Goal: Task Accomplishment & Management: Manage account settings

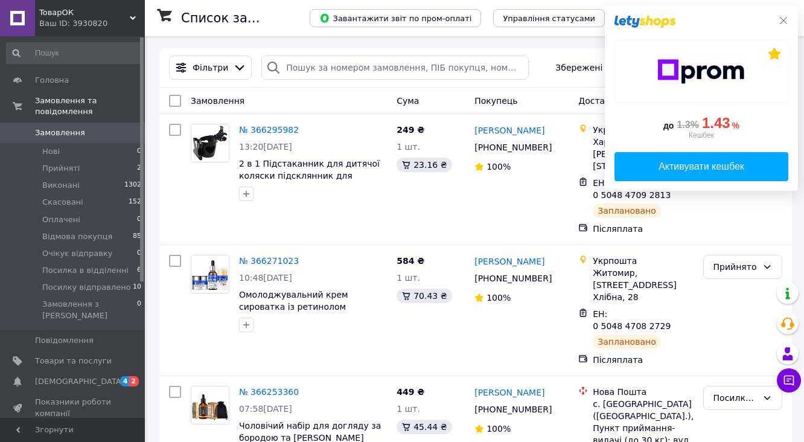
click at [782, 19] on icon at bounding box center [784, 21] width 10 height 10
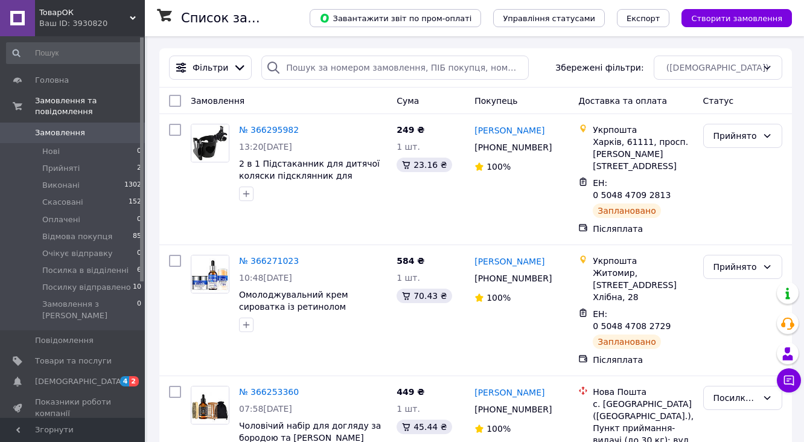
click at [43, 127] on span "Замовлення" at bounding box center [60, 132] width 50 height 11
click at [66, 163] on span "Прийняті" at bounding box center [60, 168] width 37 height 11
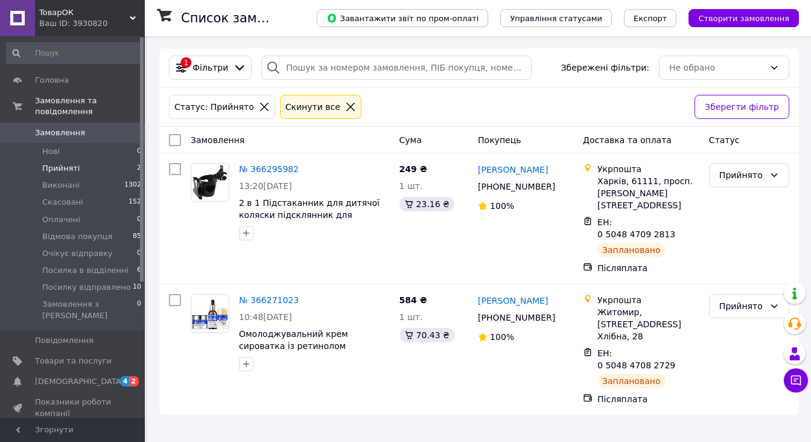
click at [65, 127] on span "Замовлення" at bounding box center [60, 132] width 50 height 11
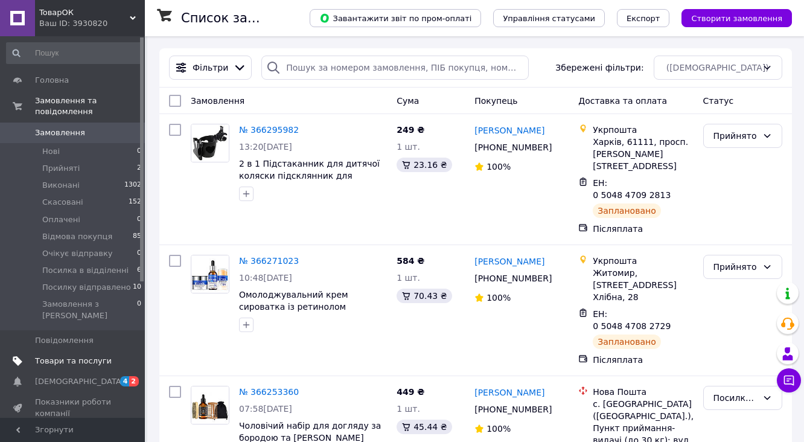
click at [56, 355] on span "Товари та послуги" at bounding box center [73, 360] width 77 height 11
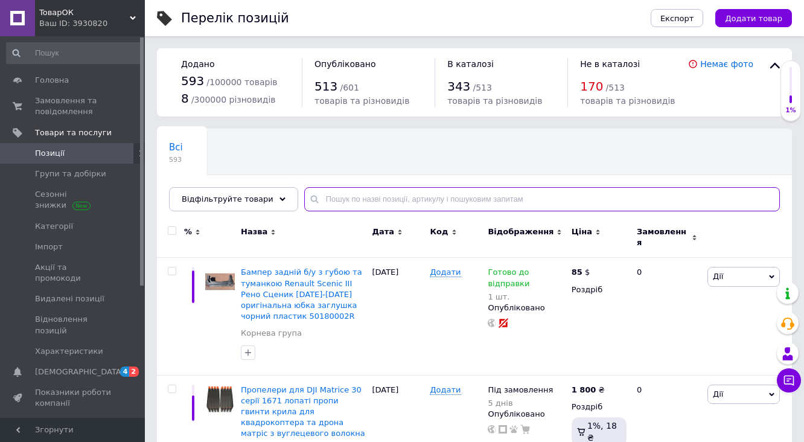
click at [349, 193] on input "text" at bounding box center [542, 199] width 476 height 24
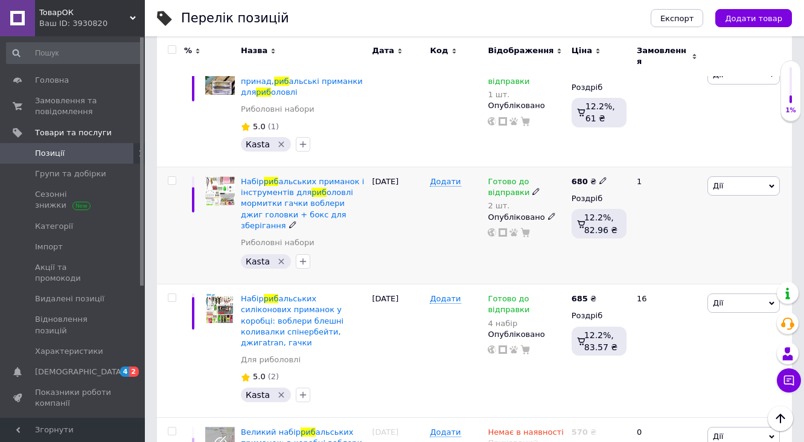
scroll to position [290, 0]
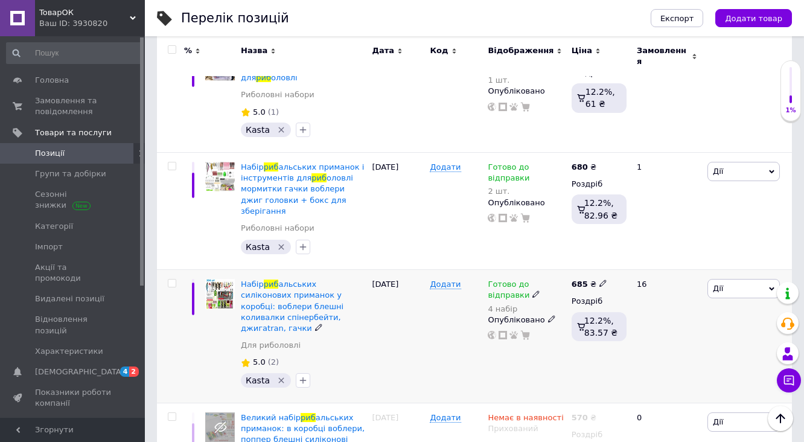
click at [532, 290] on icon at bounding box center [535, 293] width 7 height 7
click at [503, 304] on div "4 набір" at bounding box center [526, 308] width 77 height 9
click at [529, 280] on div "Готово до відправки" at bounding box center [526, 290] width 77 height 22
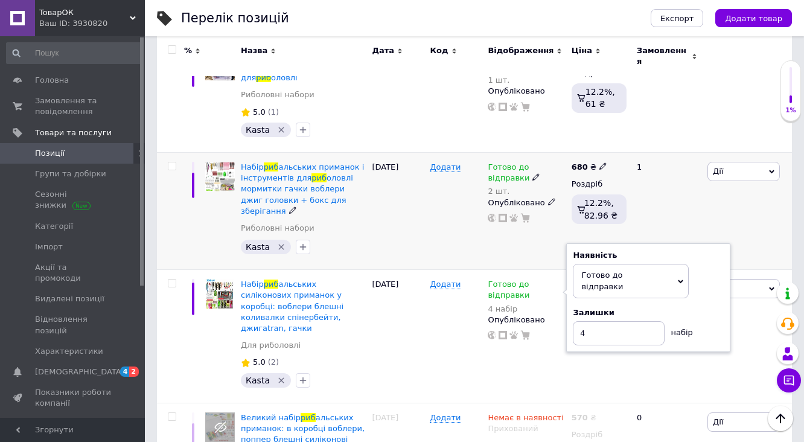
click at [681, 216] on div "1" at bounding box center [667, 211] width 75 height 117
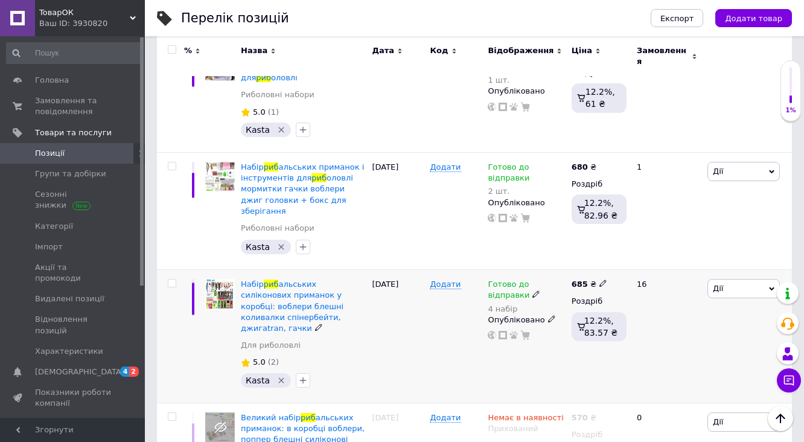
click at [449, 295] on div "Додати" at bounding box center [456, 336] width 58 height 133
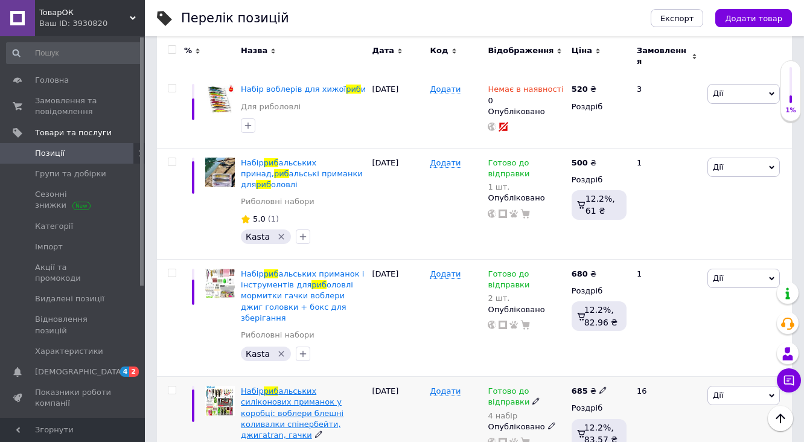
scroll to position [0, 0]
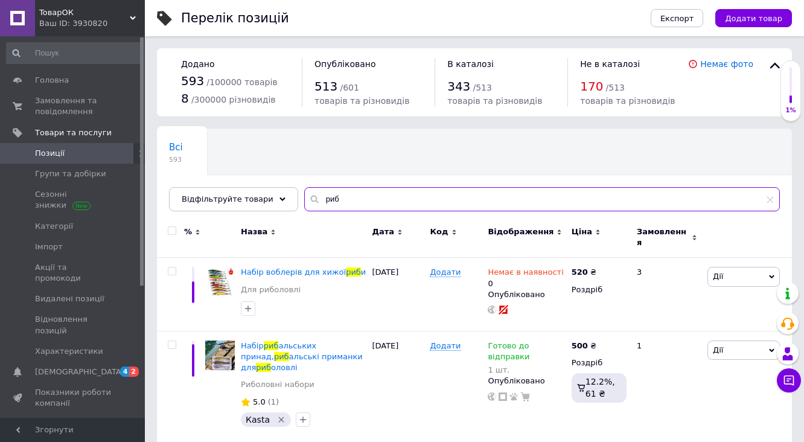
click at [325, 197] on input "риб" at bounding box center [542, 199] width 476 height 24
type input "р"
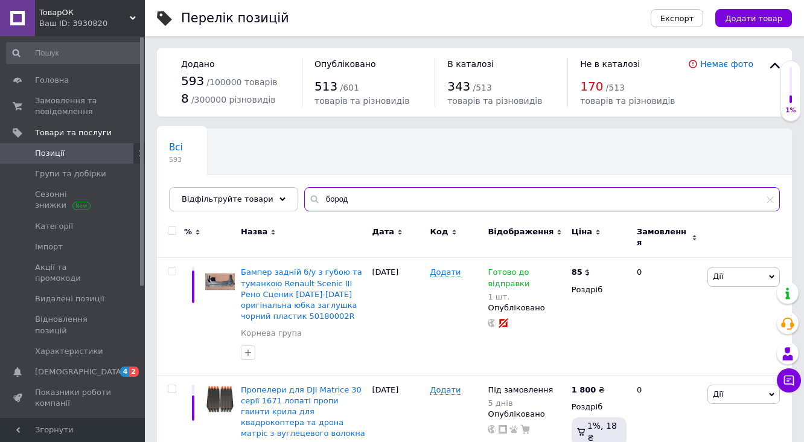
type input "бород"
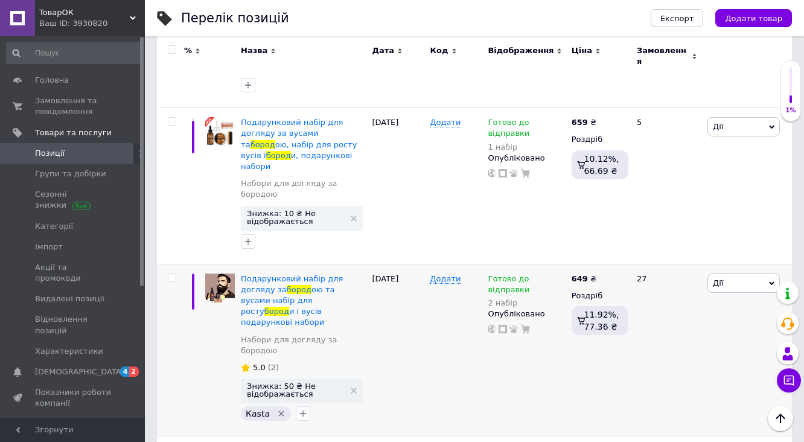
scroll to position [1099, 0]
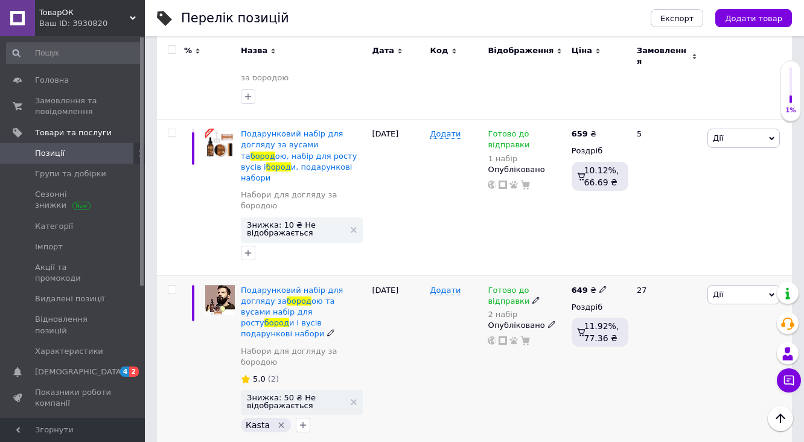
click at [532, 297] on use at bounding box center [535, 300] width 7 height 7
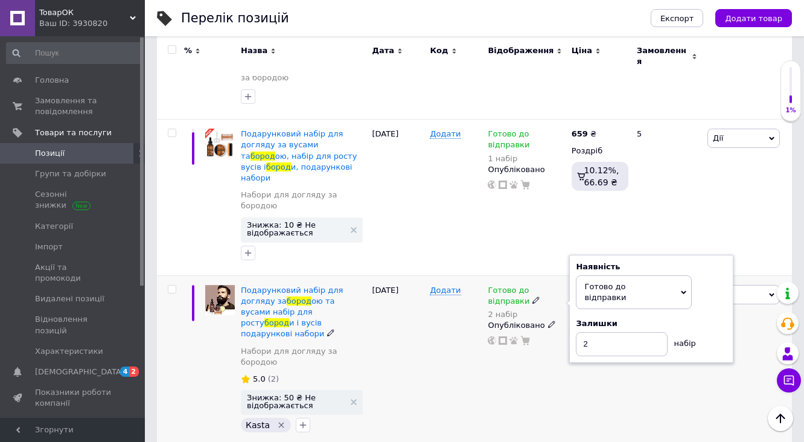
click at [507, 310] on div "2 набір" at bounding box center [526, 314] width 77 height 9
click at [596, 332] on input "2" at bounding box center [622, 344] width 92 height 24
click at [548, 321] on use at bounding box center [551, 324] width 7 height 7
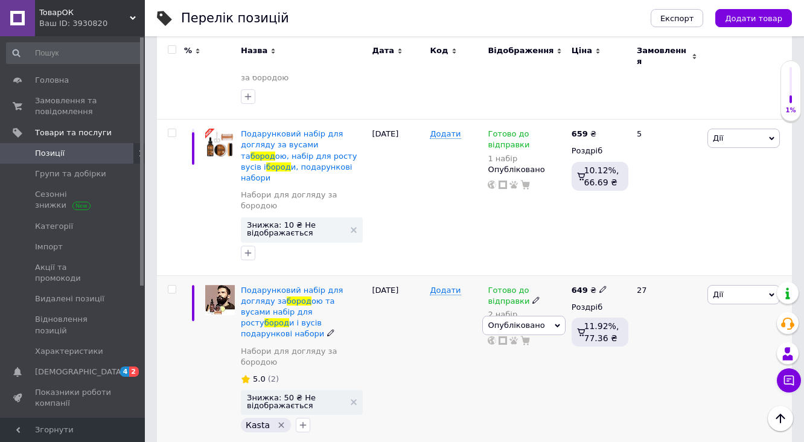
click at [532, 296] on icon at bounding box center [535, 299] width 7 height 7
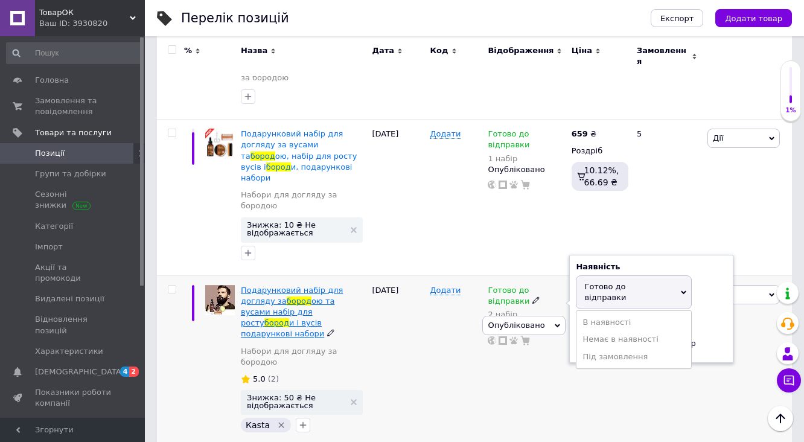
click at [302, 296] on span "ою та вусами набір для росту" at bounding box center [288, 311] width 94 height 31
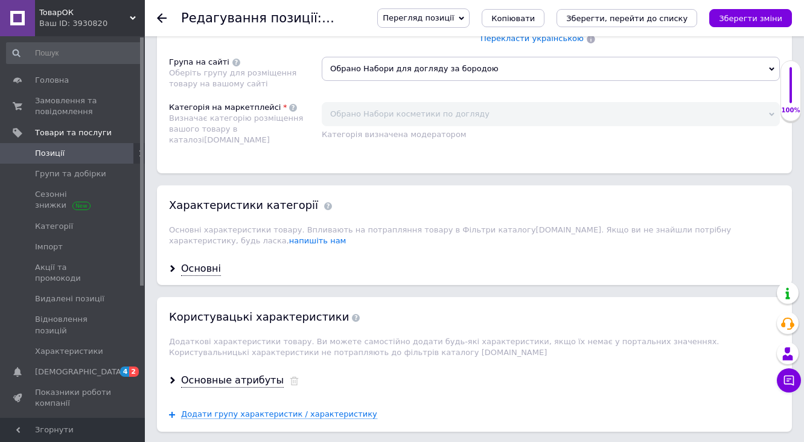
scroll to position [1304, 0]
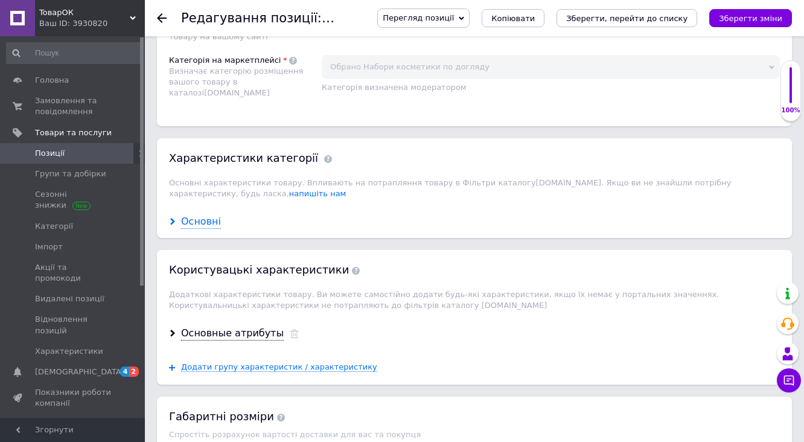
click at [209, 215] on div "Основні" at bounding box center [201, 222] width 40 height 14
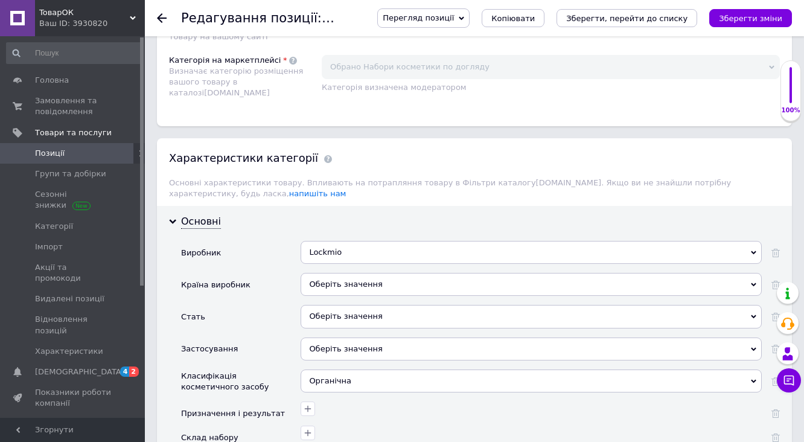
click at [359, 305] on div "Оберіть значення" at bounding box center [531, 316] width 461 height 23
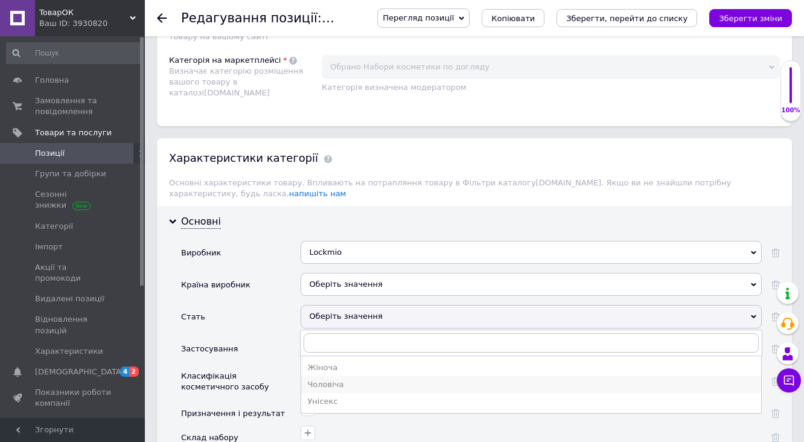
click at [349, 379] on div "Чоловіча" at bounding box center [531, 384] width 448 height 11
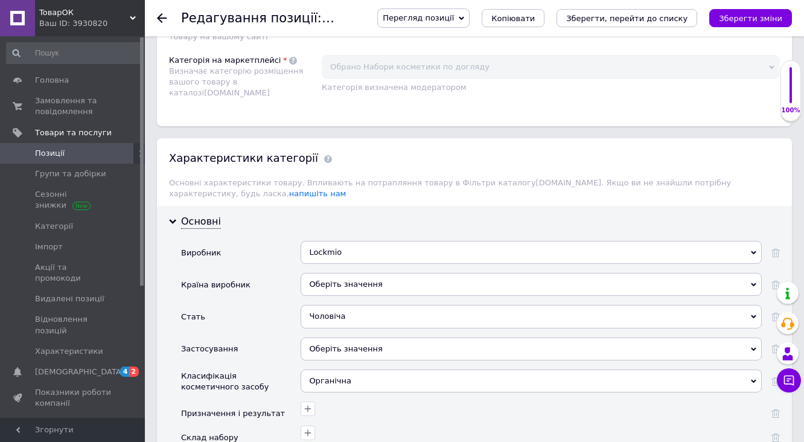
click at [339, 337] on div "Оберіть значення" at bounding box center [531, 348] width 461 height 23
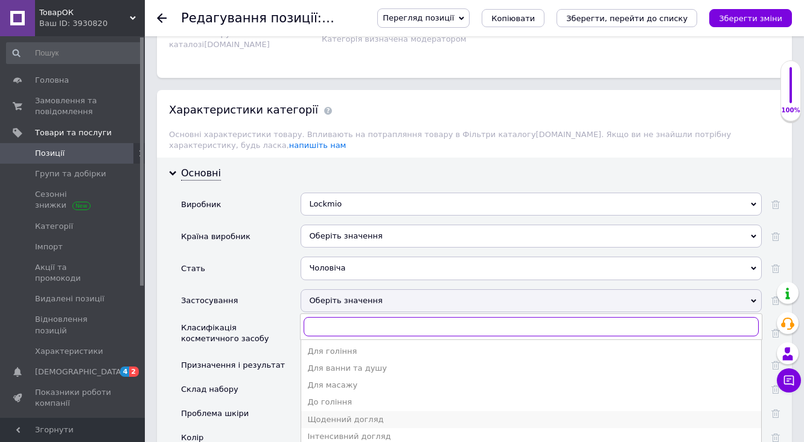
scroll to position [1400, 0]
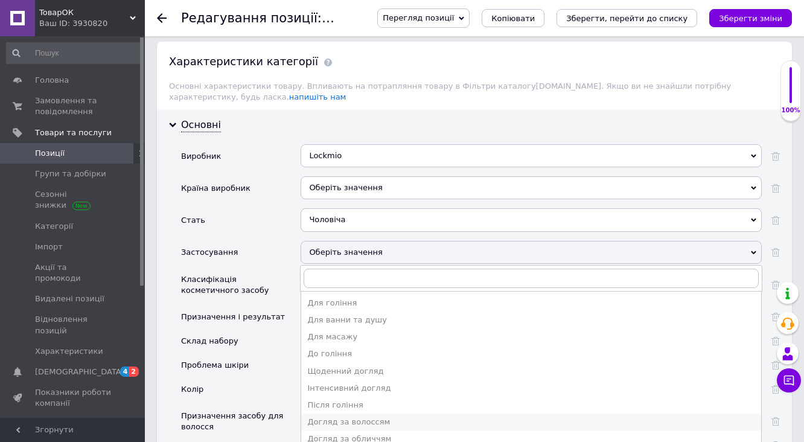
click at [307, 413] on li "Догляд за волоссям" at bounding box center [531, 421] width 460 height 17
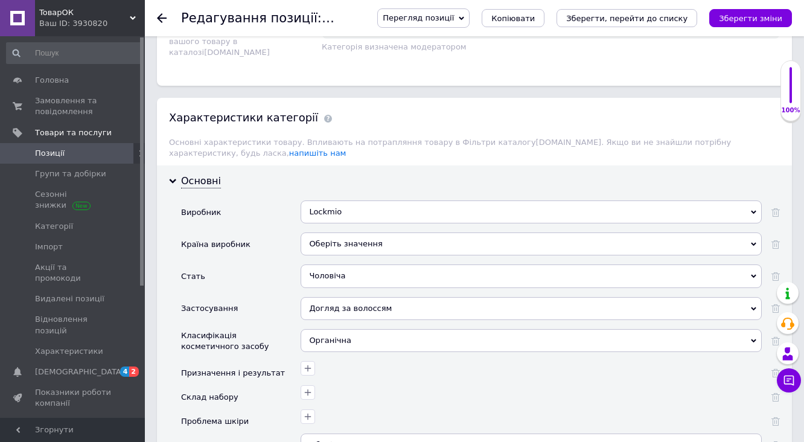
scroll to position [1352, 0]
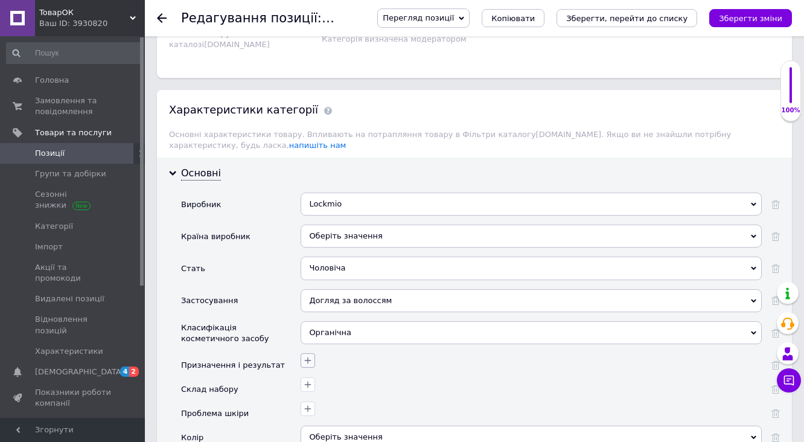
click at [309, 357] on icon "button" at bounding box center [308, 360] width 7 height 7
click at [243, 413] on div "Живлення" at bounding box center [241, 418] width 136 height 11
checkbox input "true"
drag, startPoint x: 240, startPoint y: 371, endPoint x: 238, endPoint y: 380, distance: 8.5
click at [239, 428] on li "Зволоження" at bounding box center [241, 436] width 148 height 17
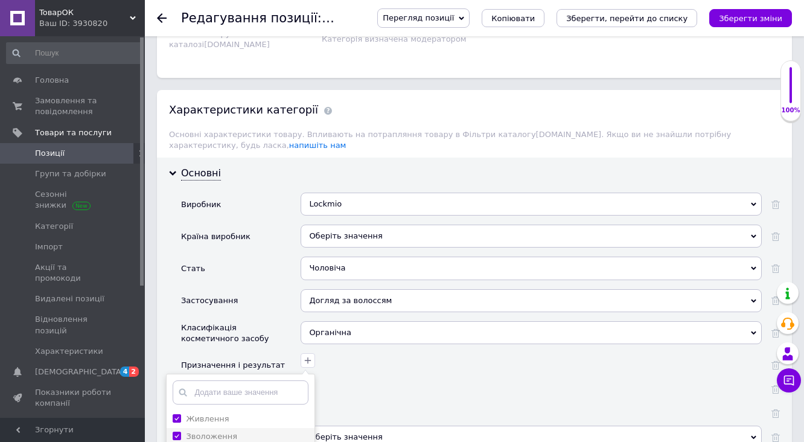
checkbox input "true"
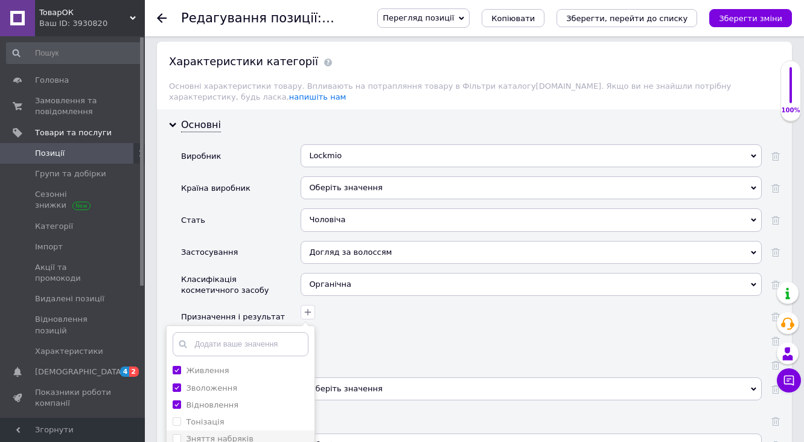
scroll to position [1449, 0]
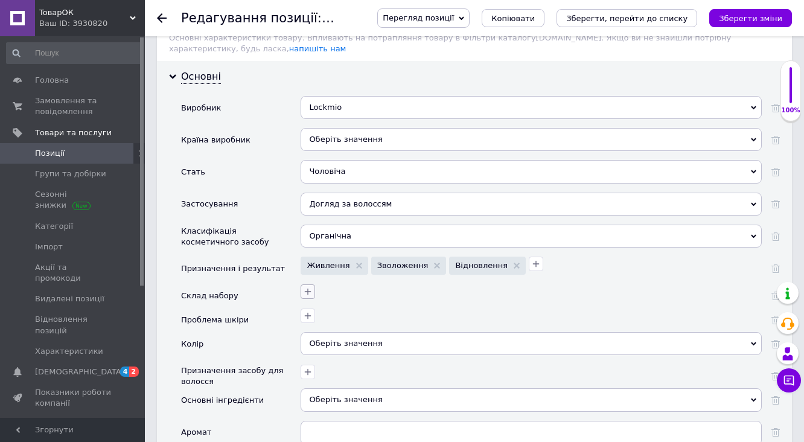
click at [310, 287] on icon "button" at bounding box center [308, 292] width 10 height 10
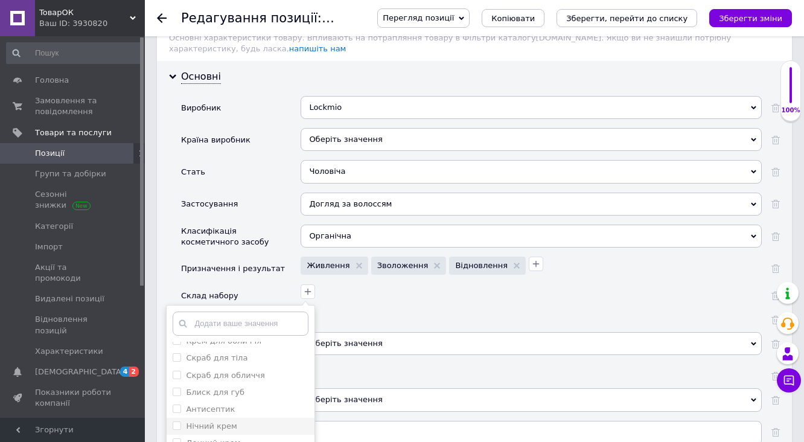
scroll to position [193, 0]
click at [243, 424] on div "Масло" at bounding box center [241, 429] width 136 height 11
checkbox input "false"
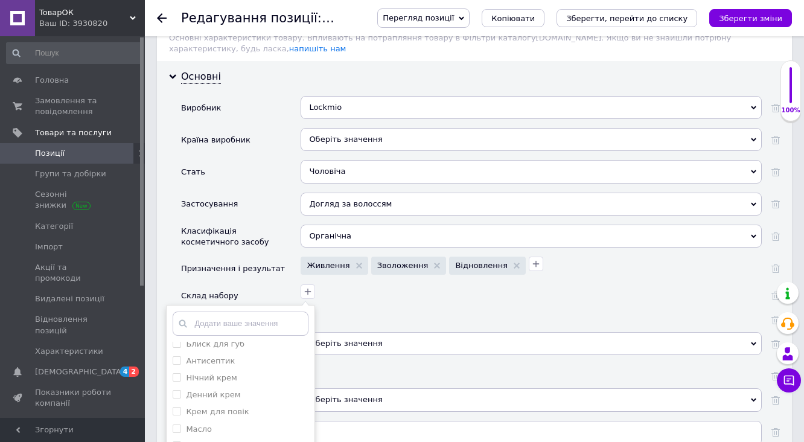
checkbox волосся "true"
checkbox input "true"
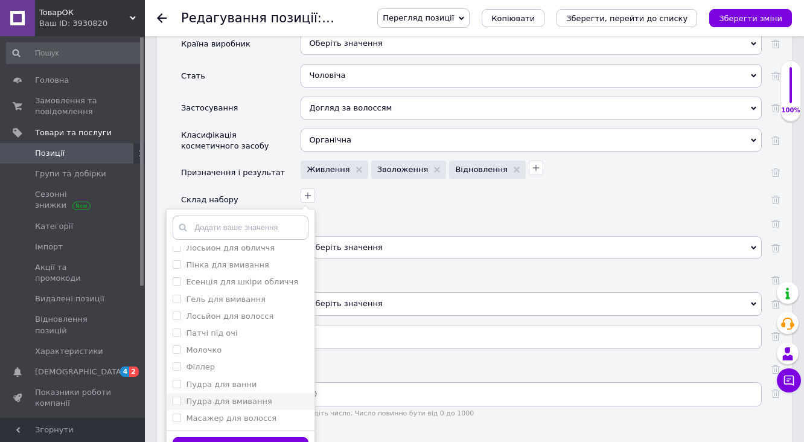
scroll to position [1545, 0]
click at [245, 215] on input "text" at bounding box center [241, 227] width 136 height 24
type input "щ"
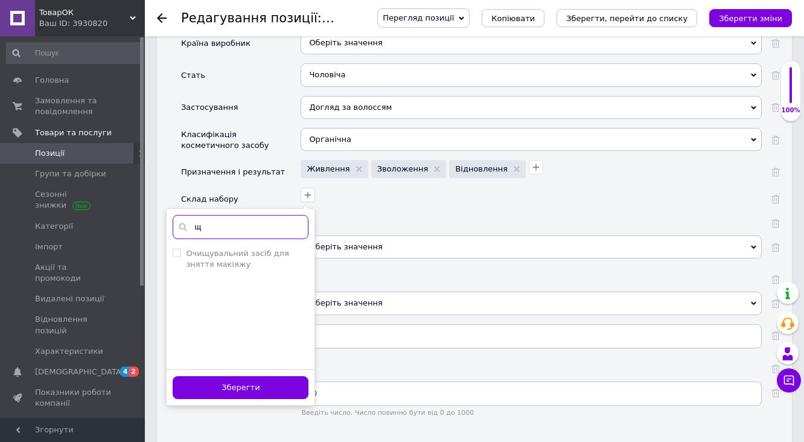
scroll to position [0, 0]
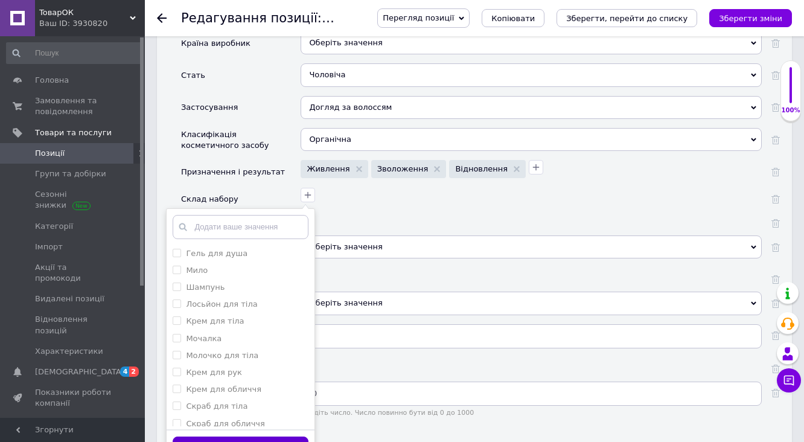
click at [267, 436] on button "Зберегти" at bounding box center [241, 448] width 136 height 24
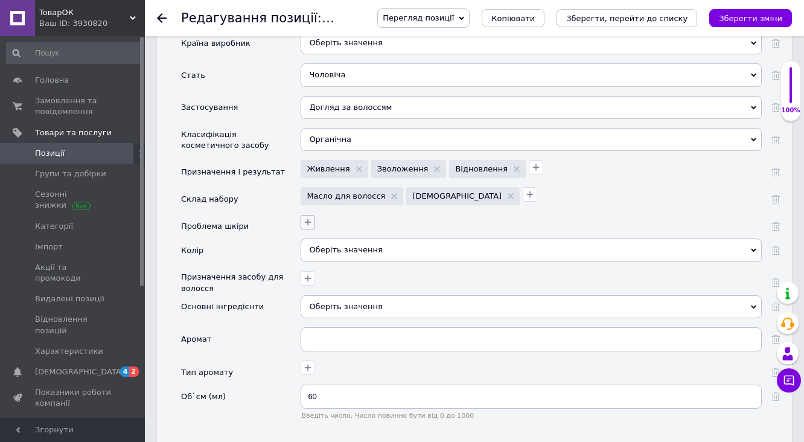
click at [307, 217] on icon "button" at bounding box center [308, 222] width 10 height 10
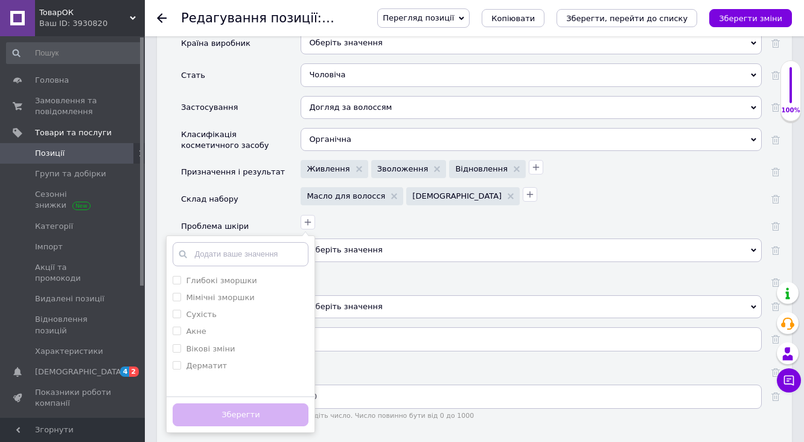
click at [329, 268] on div at bounding box center [530, 277] width 464 height 18
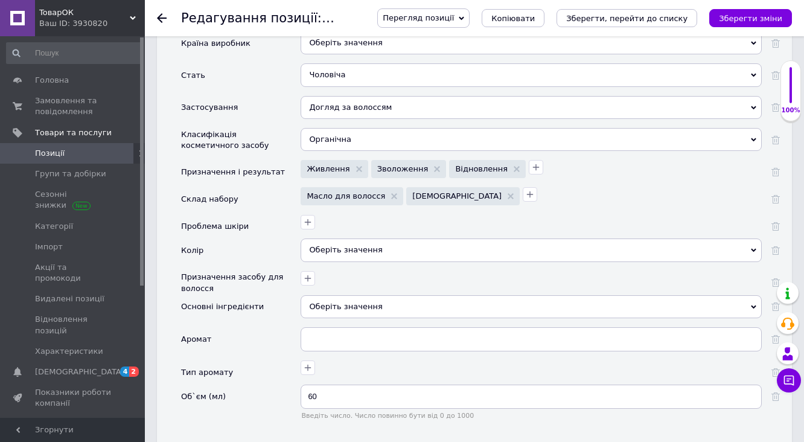
click at [314, 238] on div "Оберіть значення" at bounding box center [531, 249] width 461 height 23
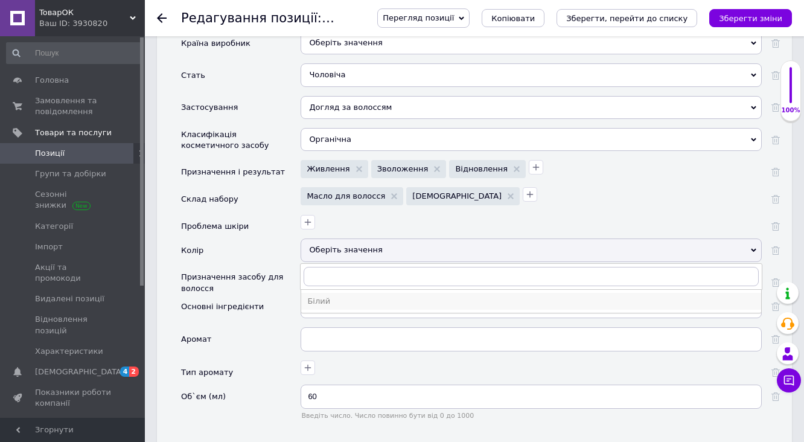
click at [318, 296] on div "Білий" at bounding box center [531, 301] width 448 height 11
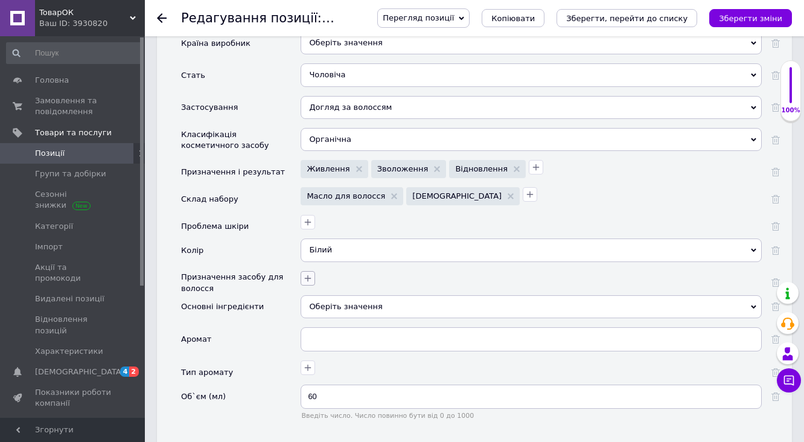
click at [310, 271] on button "button" at bounding box center [308, 278] width 14 height 14
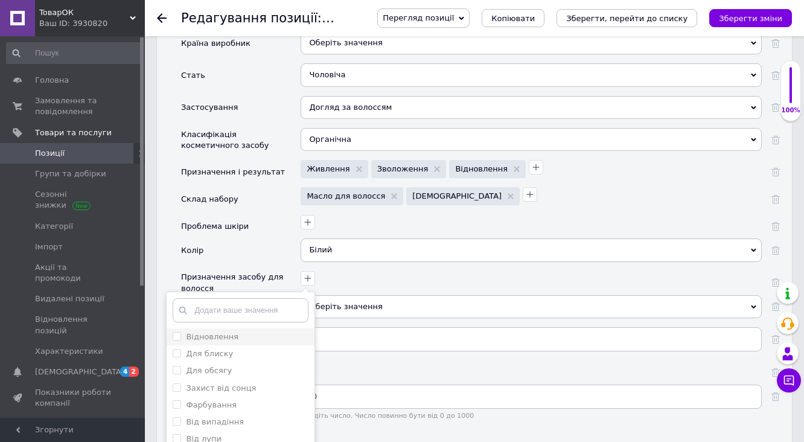
click at [273, 331] on div "Відновлення" at bounding box center [241, 336] width 136 height 11
checkbox input "true"
click at [262, 388] on div "Пом'якшення" at bounding box center [241, 393] width 136 height 11
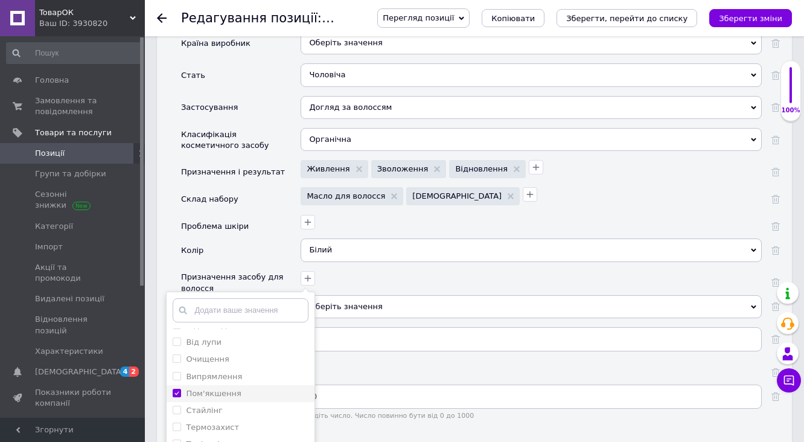
checkbox input "true"
click at [263, 394] on div "Зміцнення" at bounding box center [241, 399] width 136 height 11
checkbox input "true"
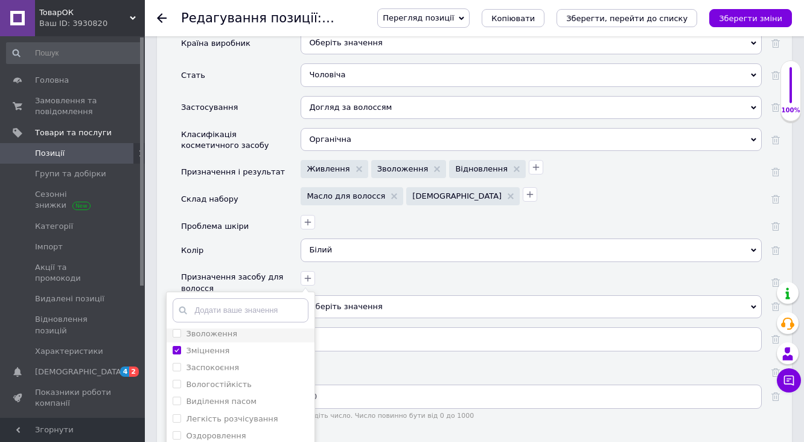
click at [250, 328] on div "Зволоження" at bounding box center [241, 333] width 136 height 11
checkbox input "true"
click at [254, 379] on div "Вологостійкість" at bounding box center [241, 384] width 136 height 11
checkbox input "true"
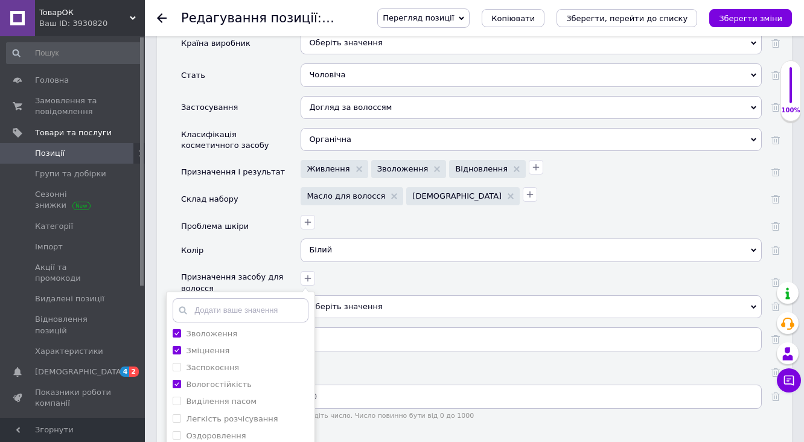
checkbox кінчиків "true"
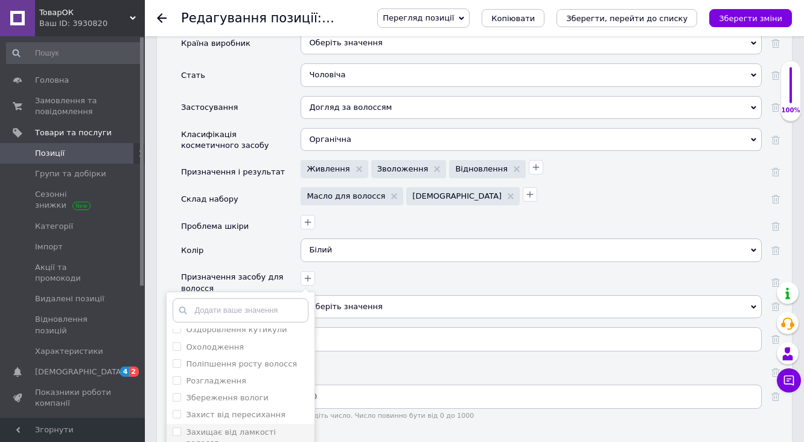
click at [220, 427] on label "Захищає від ламкості волосся" at bounding box center [231, 437] width 90 height 20
checkbox волосся "true"
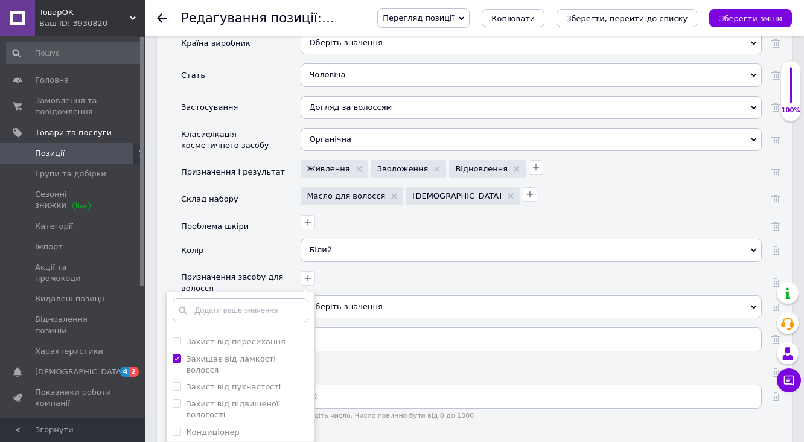
scroll to position [821, 0]
checkbox волосся "true"
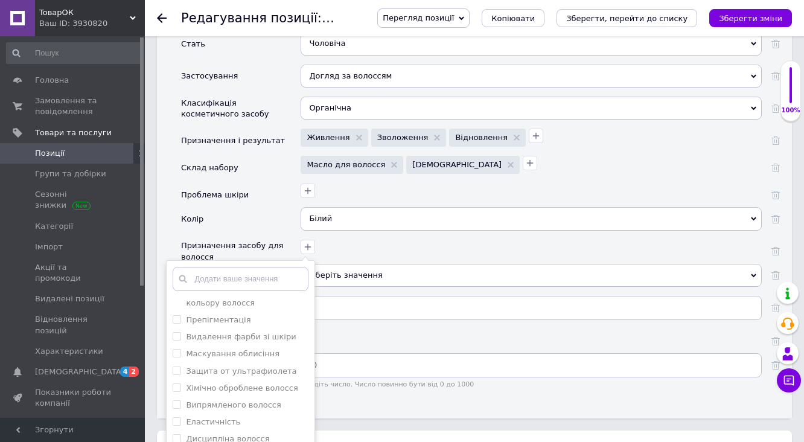
scroll to position [1593, 0]
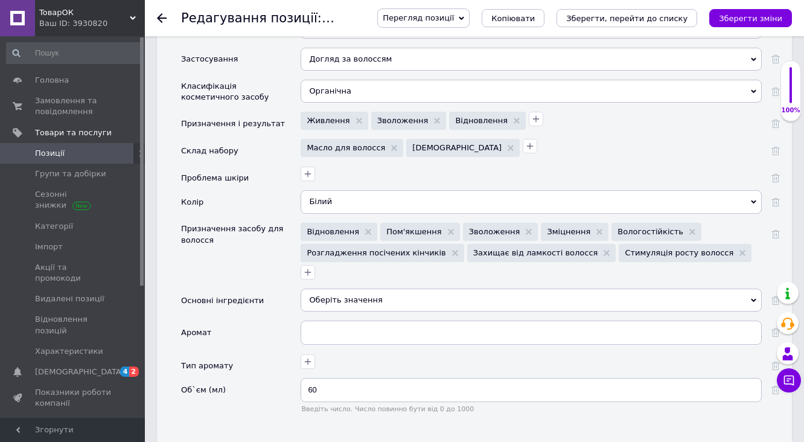
click at [321, 289] on div "Оберіть значення" at bounding box center [531, 300] width 461 height 23
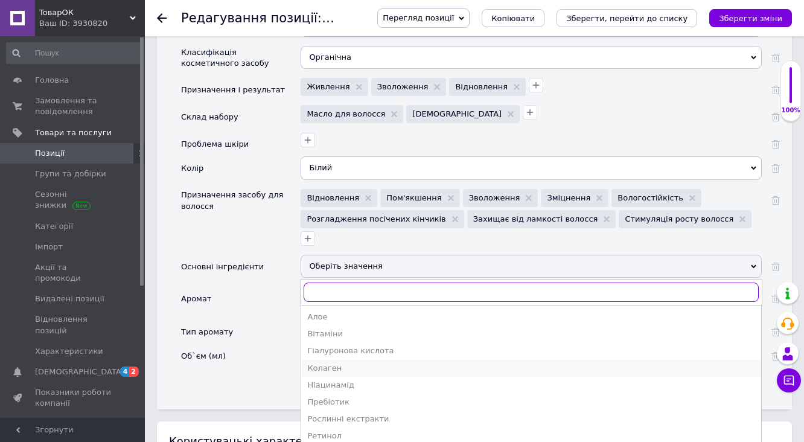
scroll to position [1642, 0]
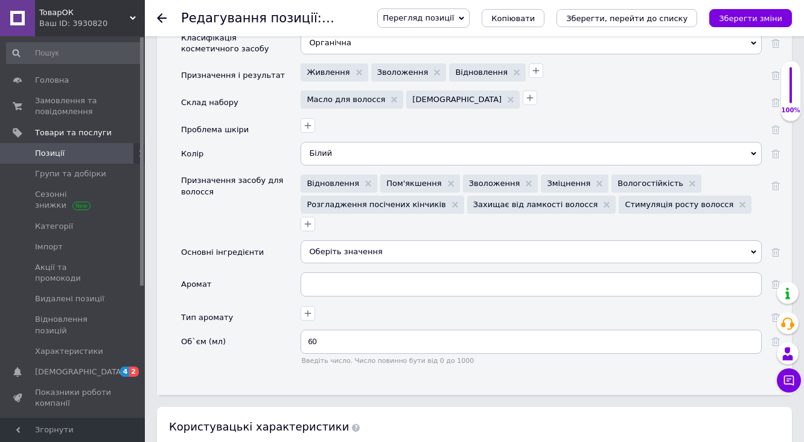
click at [261, 330] on div "Об`єм (мл)" at bounding box center [241, 352] width 120 height 44
click at [304, 308] on icon "button" at bounding box center [308, 313] width 10 height 10
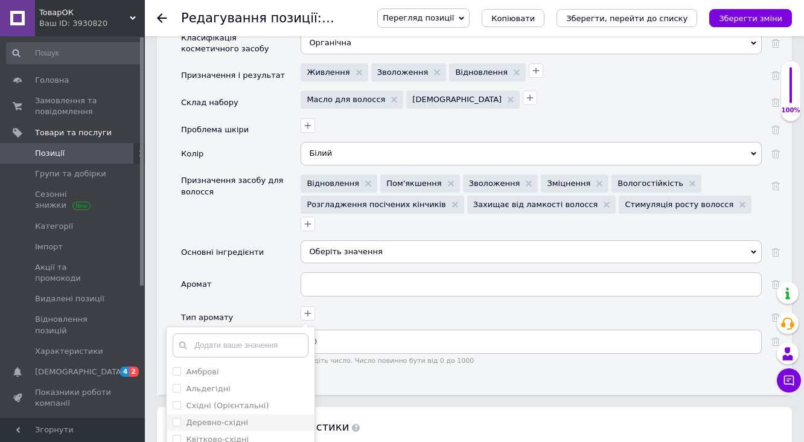
click at [237, 418] on label "Деревно-східні" at bounding box center [217, 422] width 62 height 9
checkbox input "true"
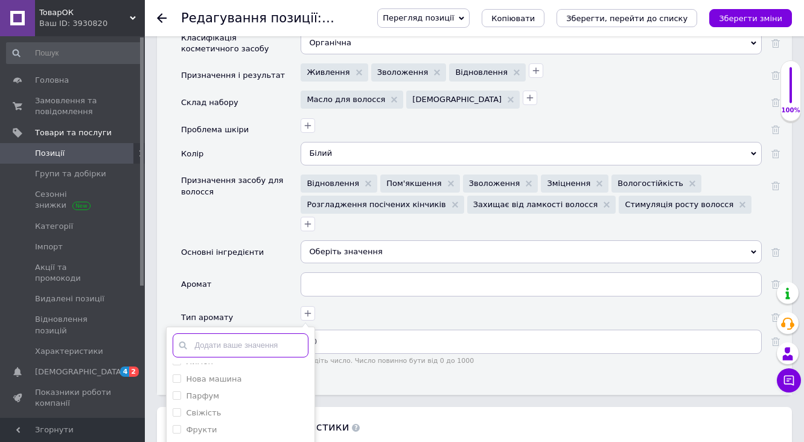
click at [235, 333] on input "text" at bounding box center [241, 345] width 136 height 24
type input "са"
click at [198, 367] on label "Сандал" at bounding box center [218, 371] width 65 height 9
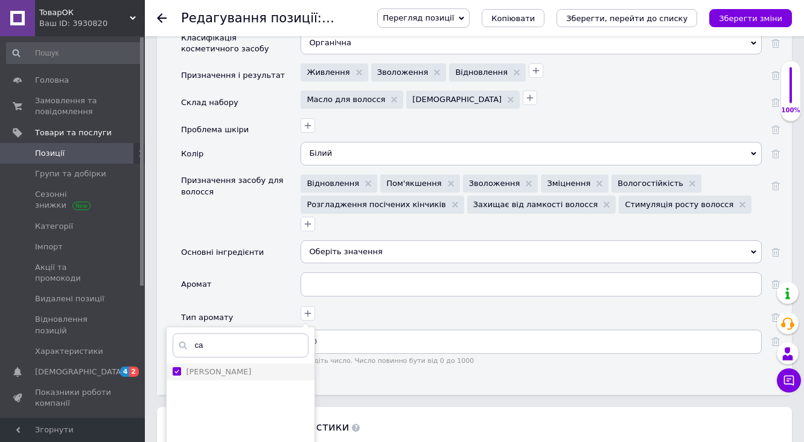
checkbox input "true"
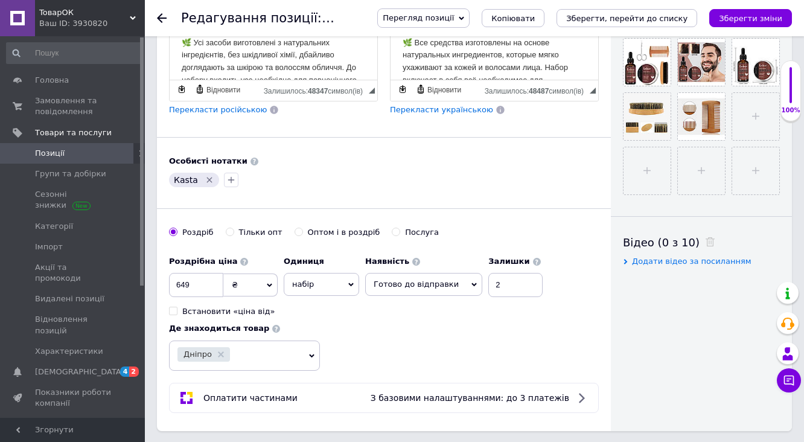
scroll to position [338, 0]
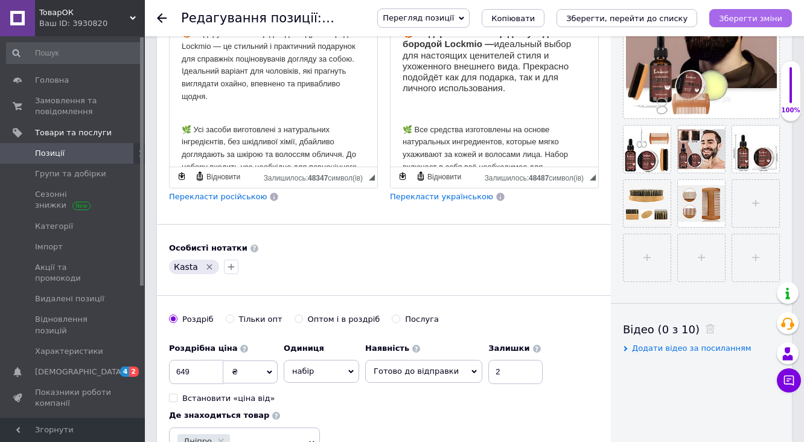
click at [745, 14] on icon "Зберегти зміни" at bounding box center [750, 18] width 63 height 9
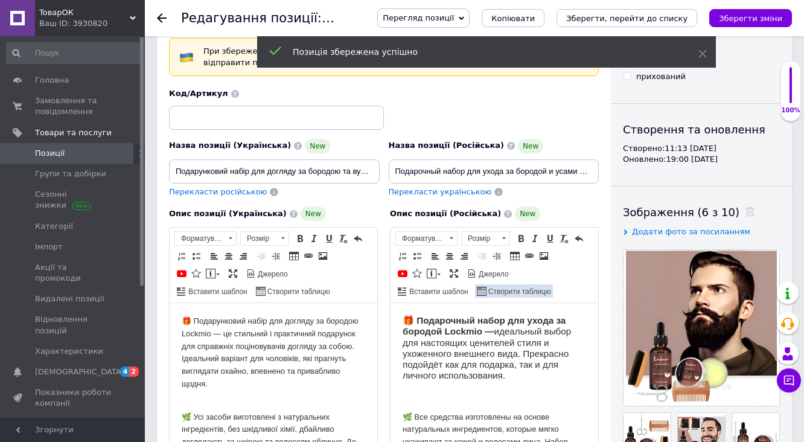
scroll to position [0, 0]
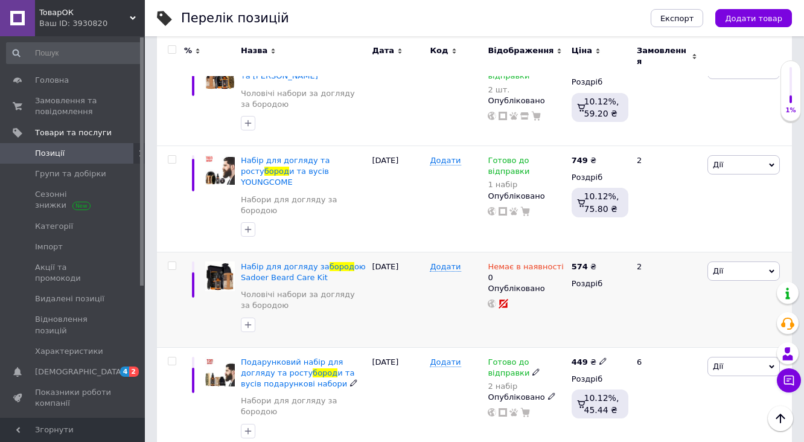
scroll to position [2945, 0]
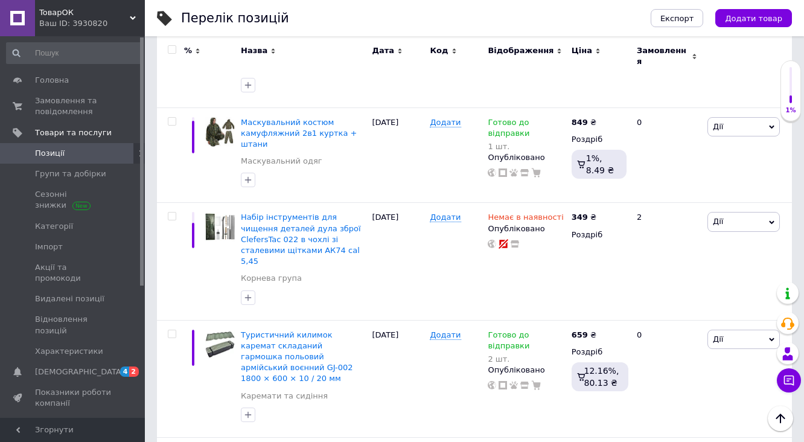
scroll to position [1917, 0]
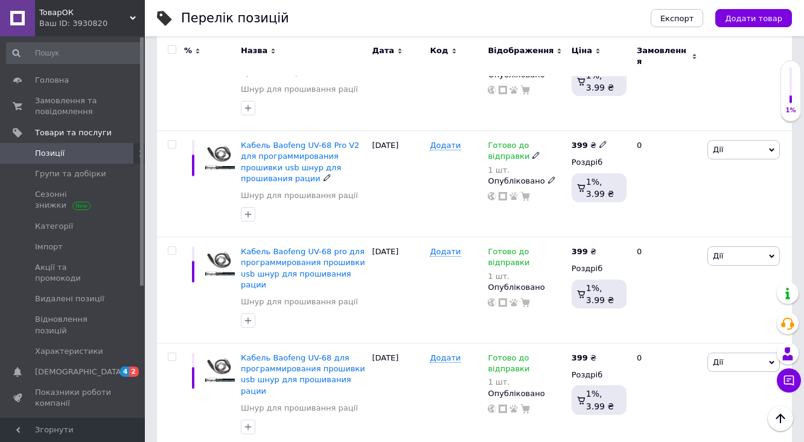
scroll to position [1804, 0]
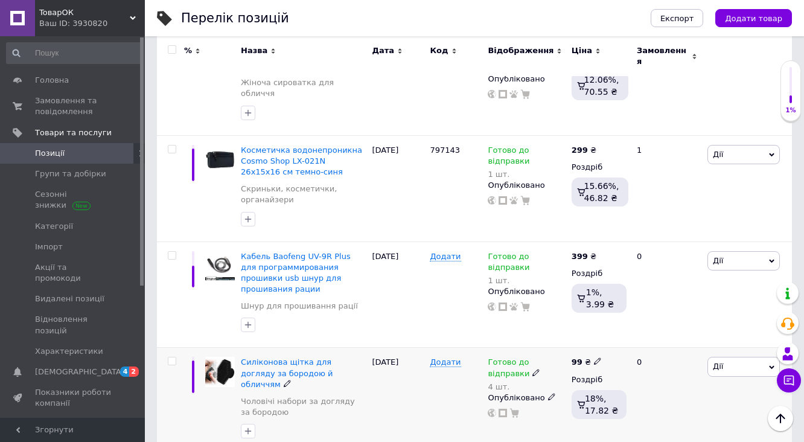
scroll to position [1837, 0]
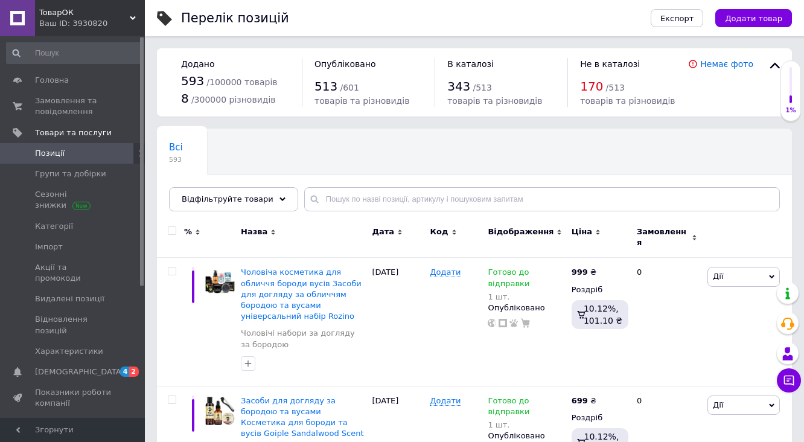
click at [64, 155] on span "Позиції" at bounding box center [73, 153] width 77 height 11
click at [70, 84] on span "Головна" at bounding box center [73, 80] width 77 height 11
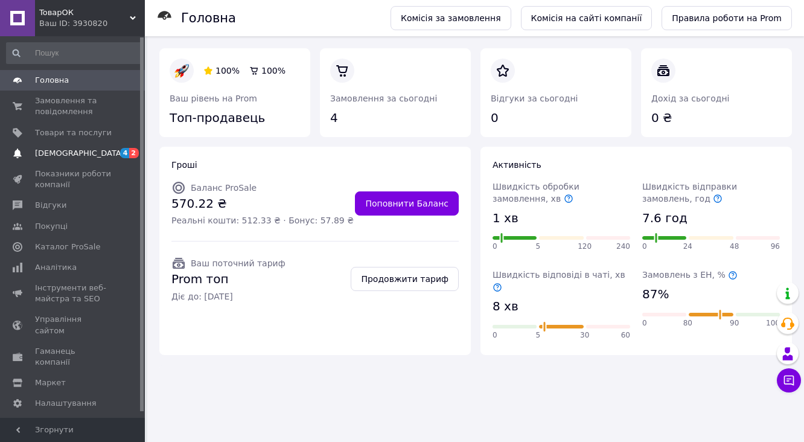
click at [85, 158] on span "[DEMOGRAPHIC_DATA]" at bounding box center [73, 153] width 77 height 11
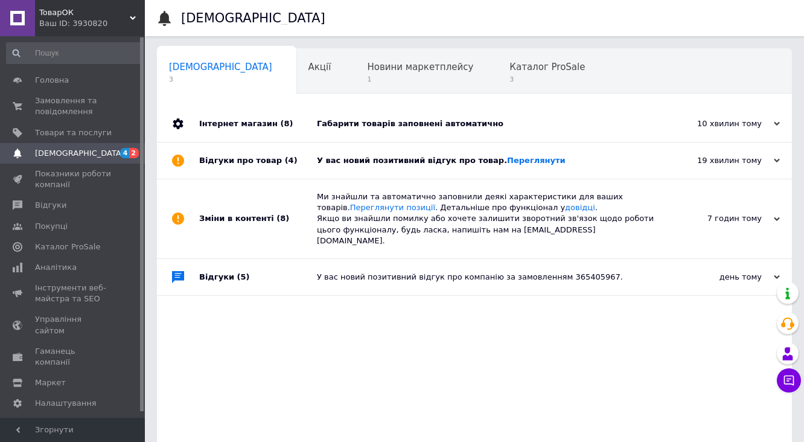
click at [56, 157] on span "[DEMOGRAPHIC_DATA]" at bounding box center [79, 153] width 89 height 11
click at [48, 104] on span "Замовлення та повідомлення" at bounding box center [73, 106] width 77 height 22
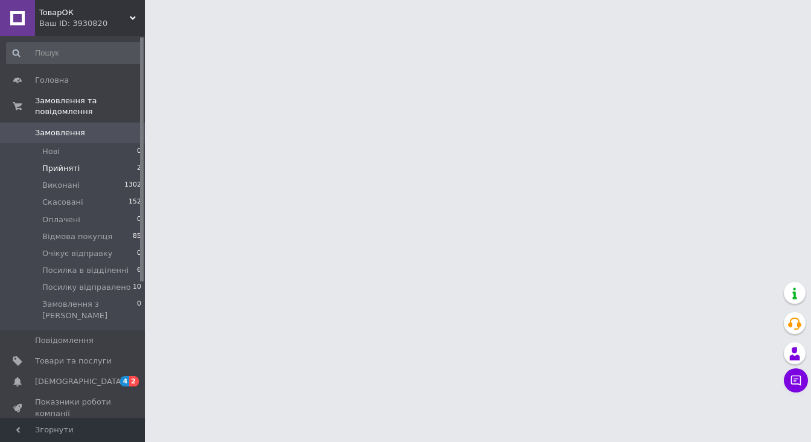
click at [63, 163] on span "Прийняті" at bounding box center [60, 168] width 37 height 11
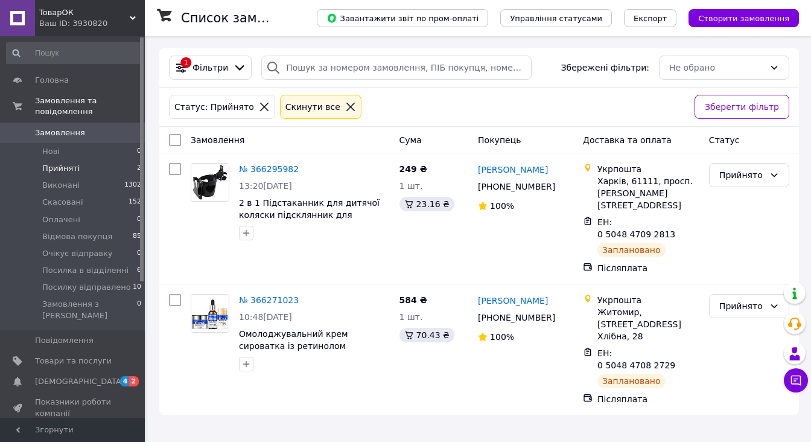
click at [84, 160] on li "Прийняті 2" at bounding box center [74, 168] width 148 height 17
click at [83, 127] on span "Замовлення" at bounding box center [73, 132] width 77 height 11
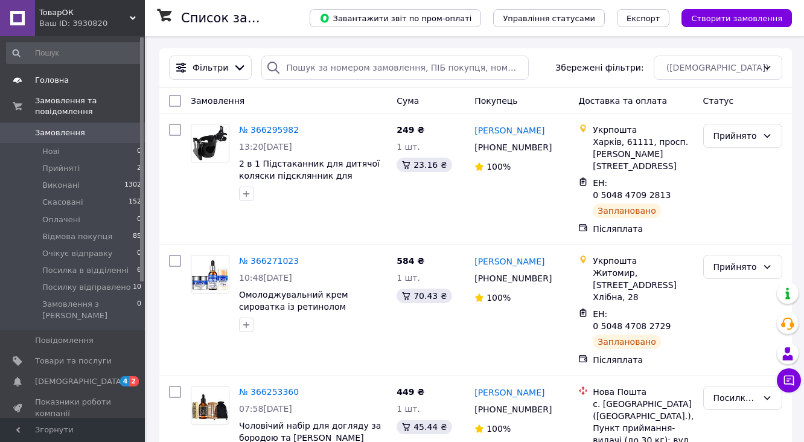
click at [79, 86] on link "Головна" at bounding box center [74, 80] width 148 height 21
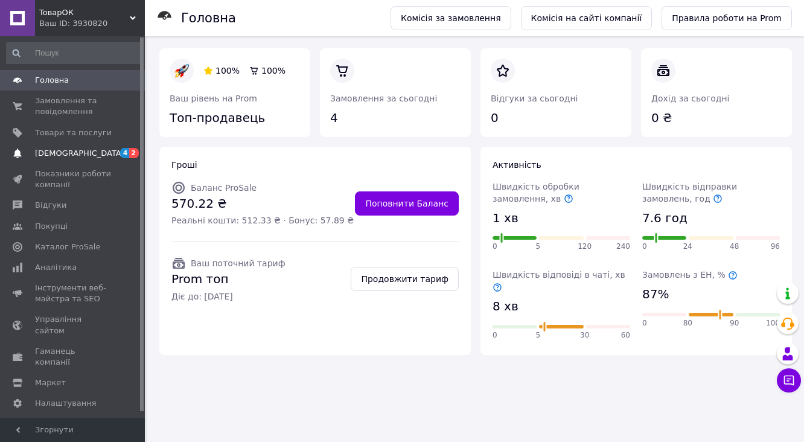
click at [100, 154] on span "[DEMOGRAPHIC_DATA]" at bounding box center [73, 153] width 77 height 11
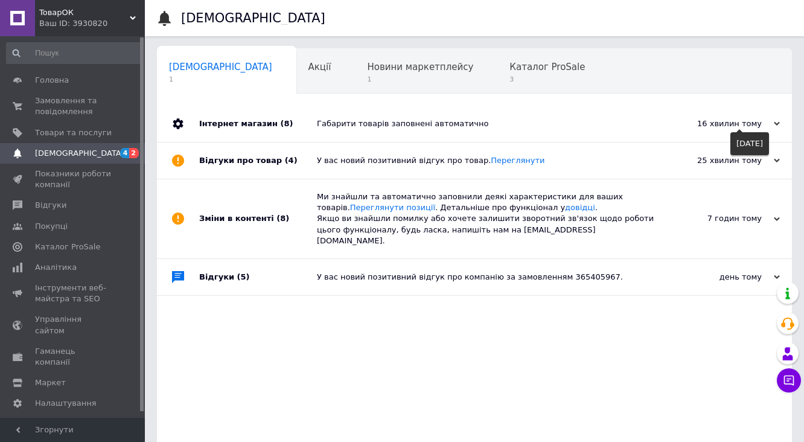
click at [738, 123] on div "16 хвилин тому" at bounding box center [719, 123] width 121 height 11
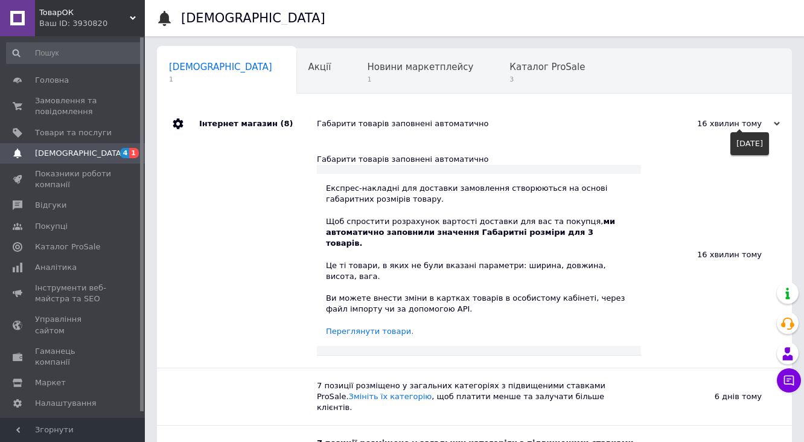
click at [772, 124] on div "16 хвилин тому" at bounding box center [719, 123] width 121 height 11
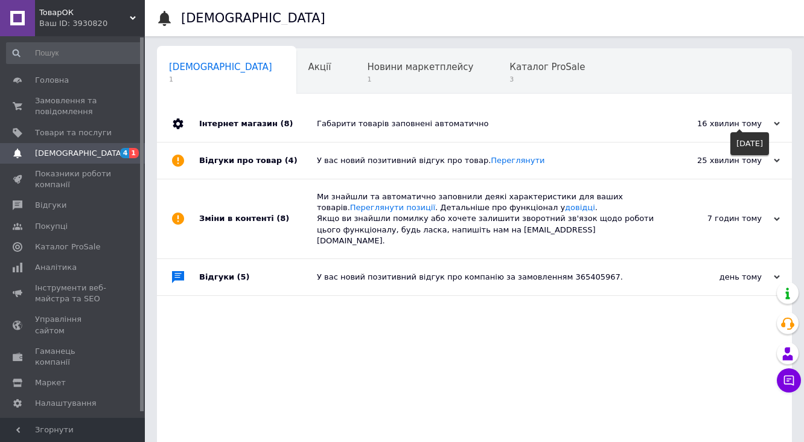
click at [775, 124] on use at bounding box center [777, 124] width 6 height 4
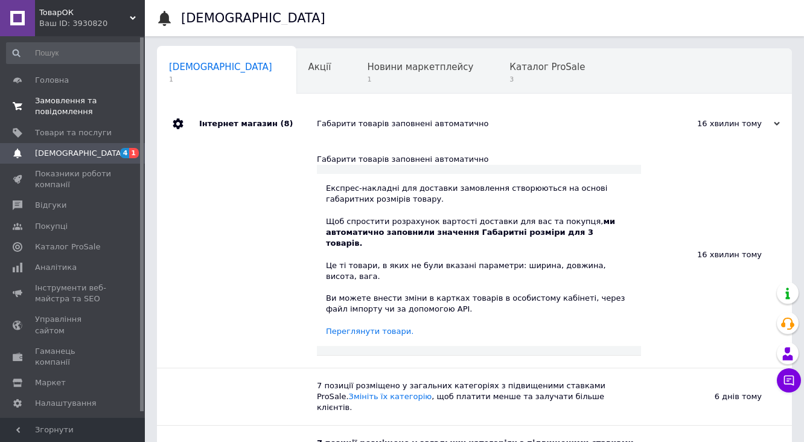
click at [71, 104] on span "Замовлення та повідомлення" at bounding box center [73, 106] width 77 height 22
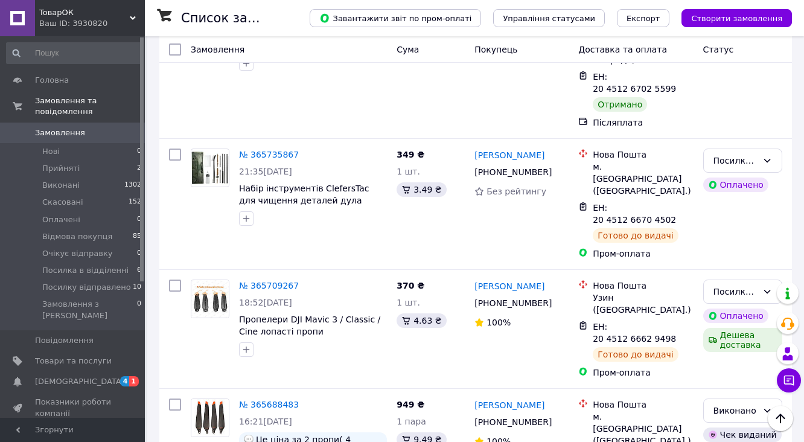
scroll to position [2028, 0]
click at [719, 171] on li "Виконано" at bounding box center [743, 176] width 78 height 22
click at [41, 127] on span "Замовлення" at bounding box center [60, 132] width 50 height 11
click at [65, 351] on link "Товари та послуги" at bounding box center [74, 361] width 148 height 21
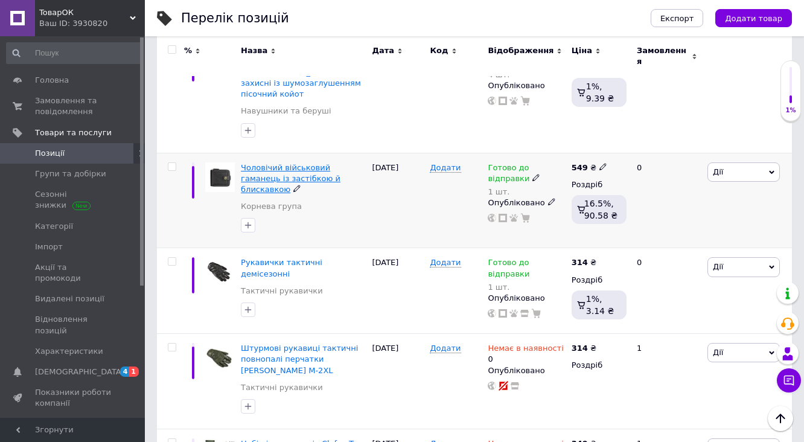
scroll to position [676, 0]
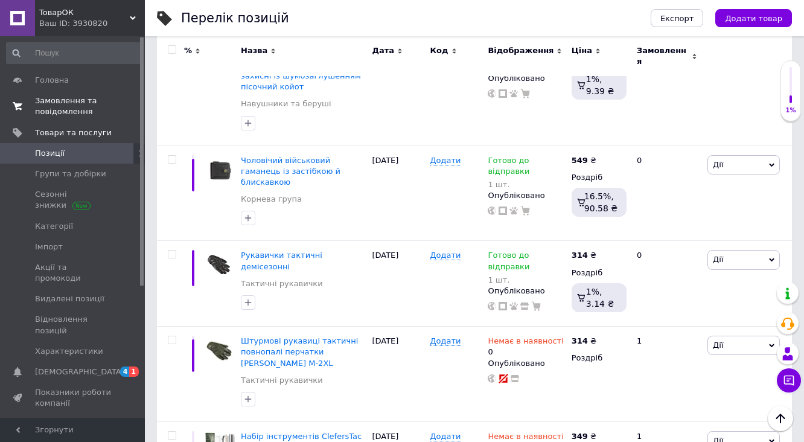
click at [94, 120] on link "Замовлення та повідомлення 0 0" at bounding box center [74, 106] width 148 height 31
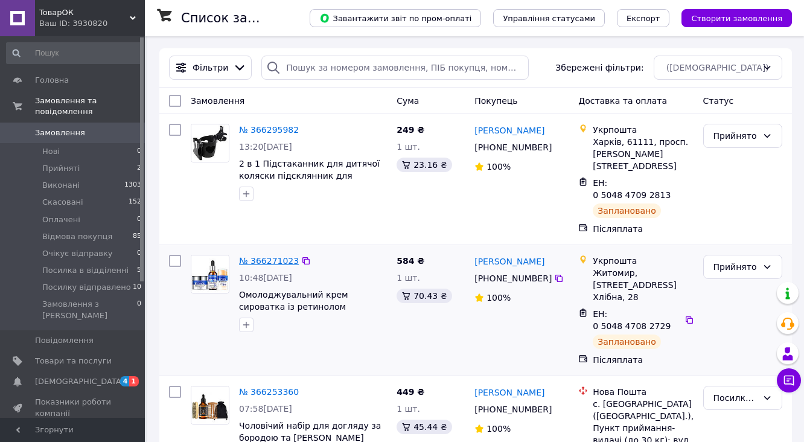
click at [281, 256] on link "№ 366271023" at bounding box center [269, 261] width 60 height 10
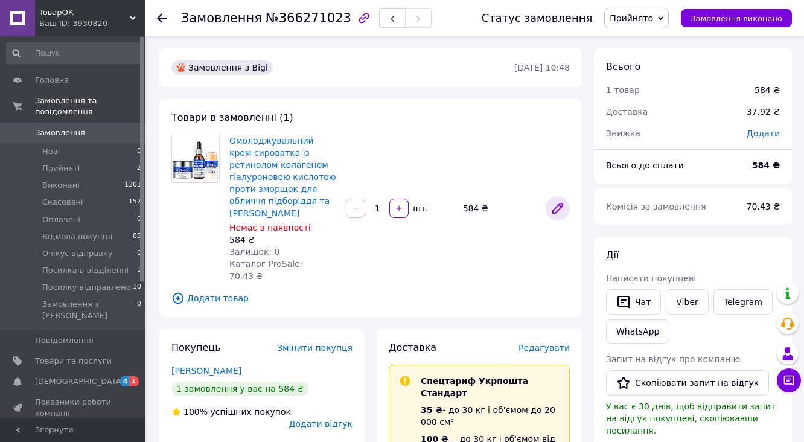
click at [555, 201] on icon at bounding box center [557, 208] width 14 height 14
click at [196, 150] on img at bounding box center [195, 158] width 47 height 47
click at [194, 157] on img at bounding box center [195, 158] width 47 height 47
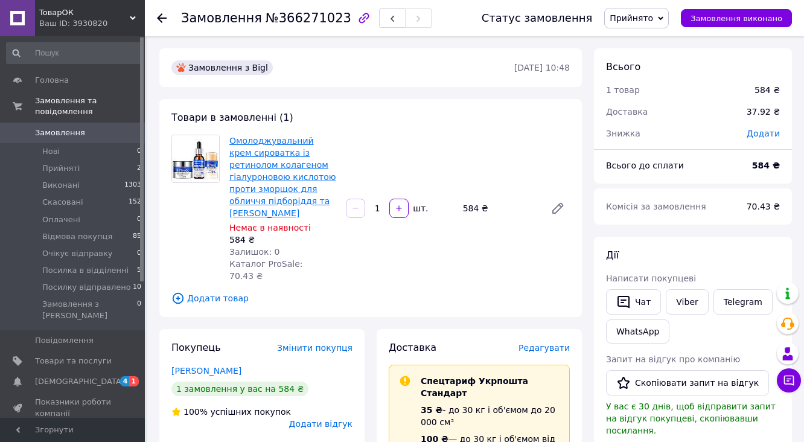
click at [237, 158] on link "Омолоджувальний крем сироватка із ретинолом колагеном гіалуроновою кислотою про…" at bounding box center [282, 177] width 107 height 82
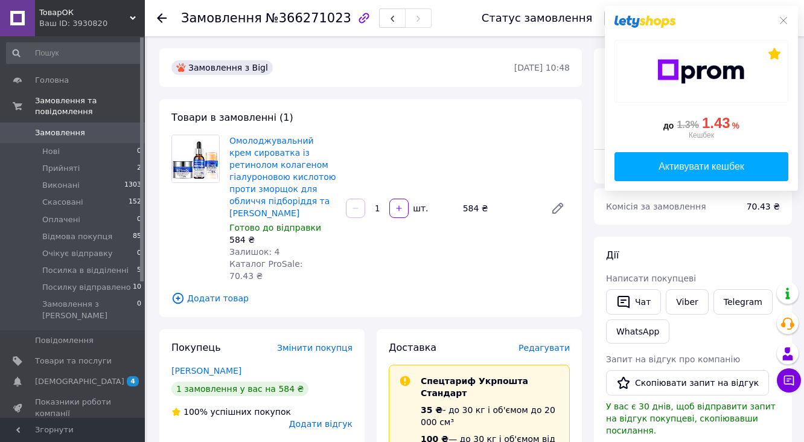
click at [65, 127] on span "Замовлення" at bounding box center [60, 132] width 50 height 11
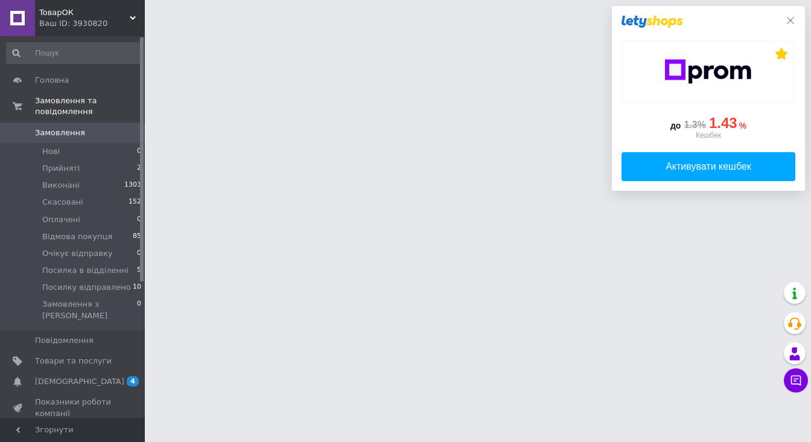
click at [793, 18] on icon at bounding box center [791, 21] width 10 height 10
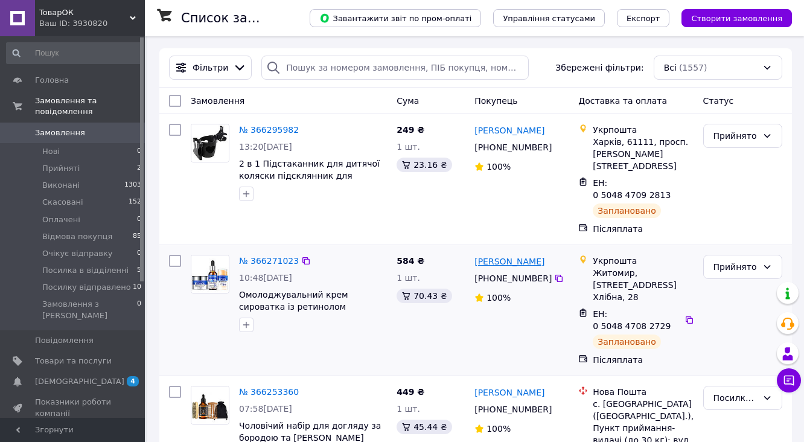
click at [496, 255] on link "[PERSON_NAME]" at bounding box center [509, 261] width 70 height 12
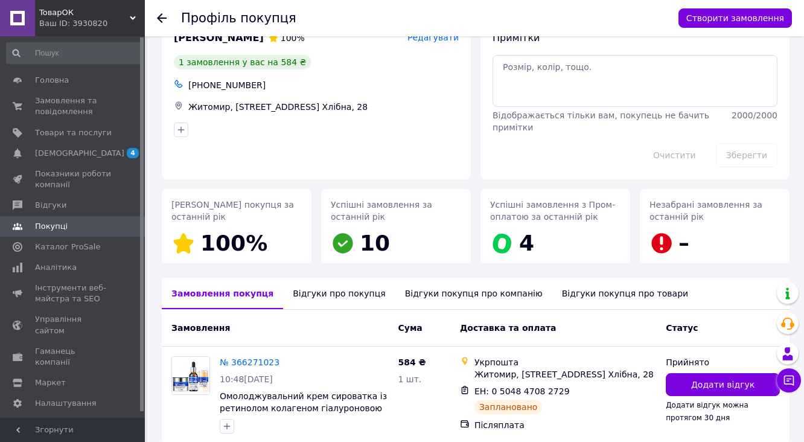
scroll to position [48, 0]
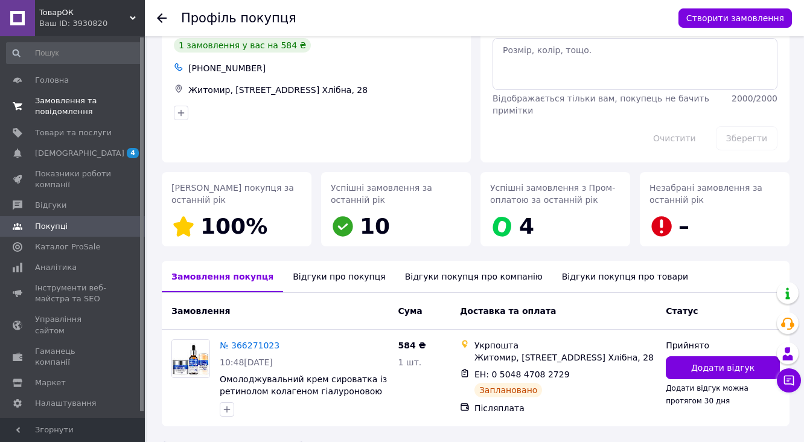
click at [80, 115] on span "Замовлення та повідомлення" at bounding box center [73, 106] width 77 height 22
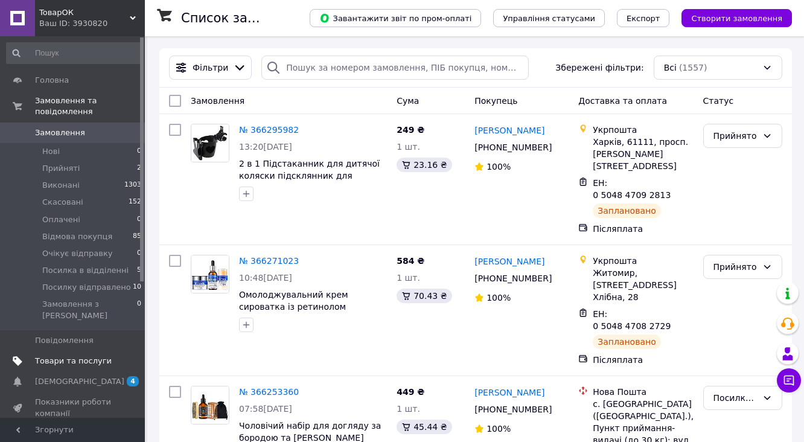
click at [36, 355] on span "Товари та послуги" at bounding box center [73, 360] width 77 height 11
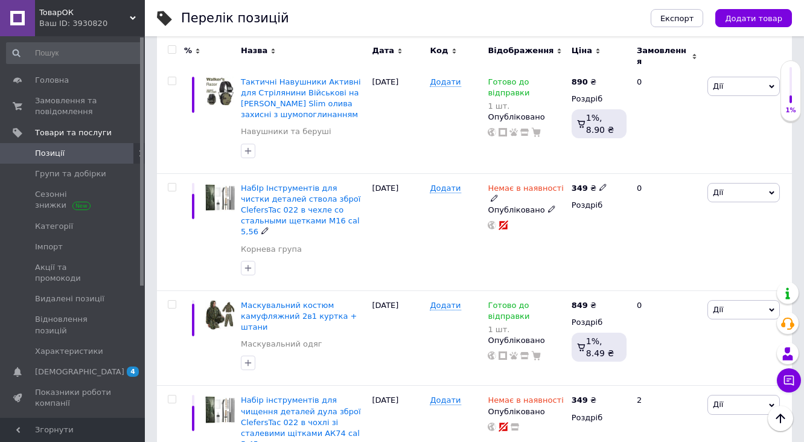
scroll to position [1738, 0]
